Goal: Information Seeking & Learning: Learn about a topic

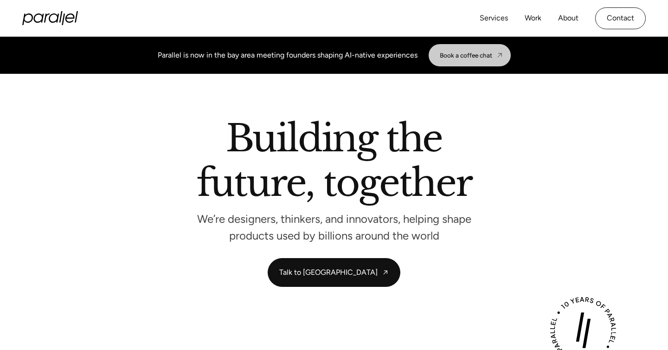
click at [462, 50] on link "Book a coffee chat" at bounding box center [470, 55] width 82 height 22
click at [534, 14] on link "Work" at bounding box center [533, 18] width 17 height 13
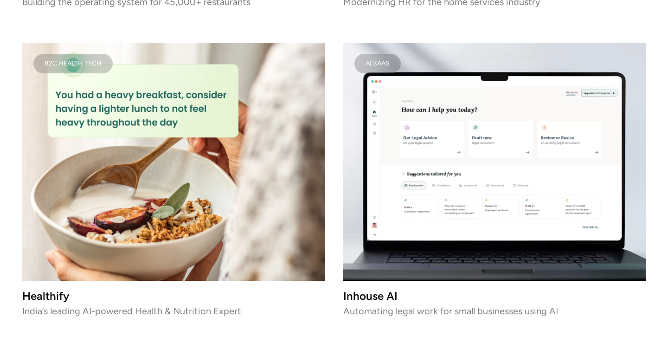
scroll to position [2142, 0]
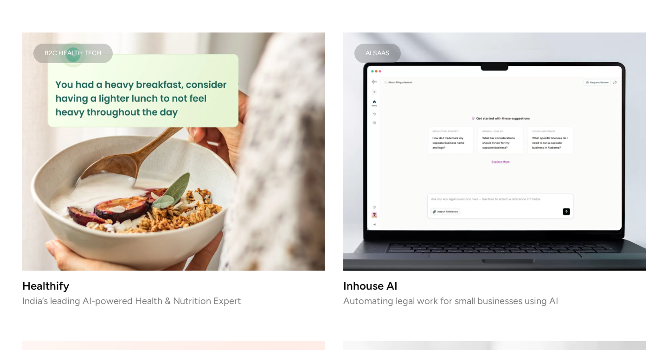
click at [455, 167] on video at bounding box center [494, 151] width 302 height 238
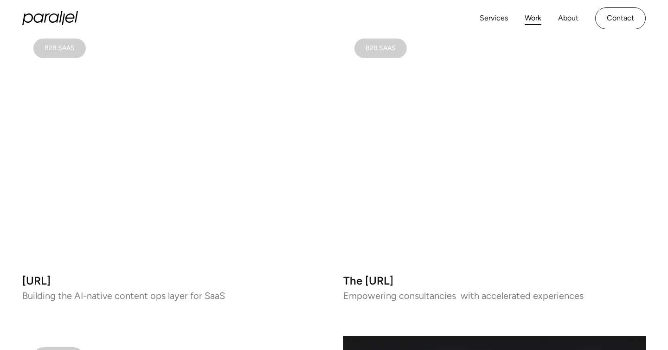
scroll to position [590, 0]
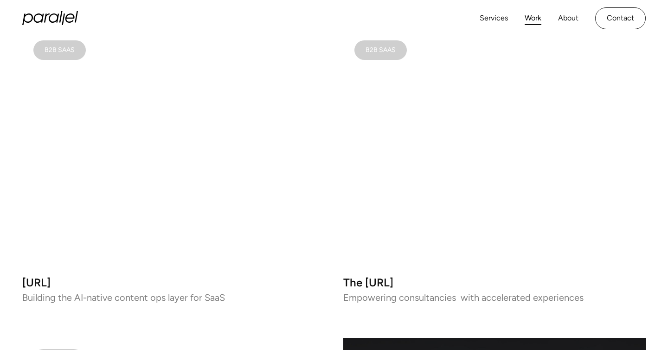
click at [448, 152] on video at bounding box center [494, 148] width 302 height 238
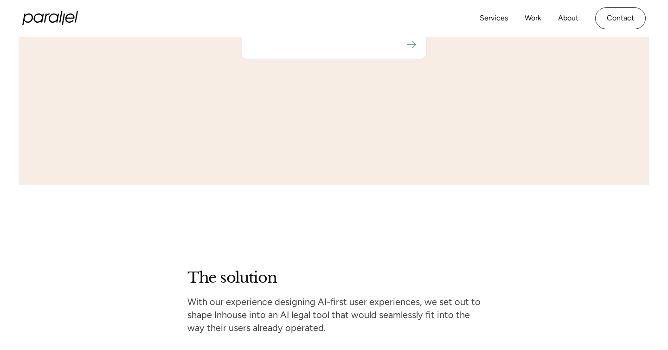
scroll to position [1492, 0]
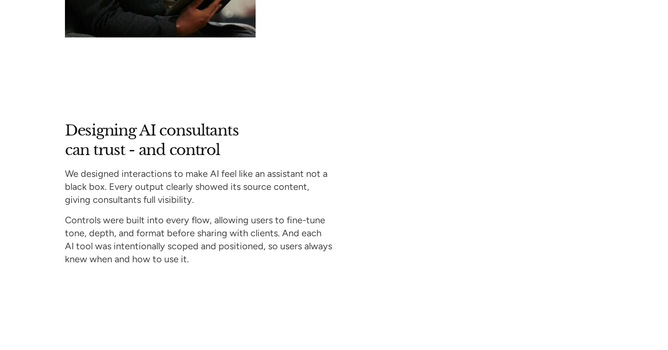
scroll to position [2650, 0]
